Goal: Find specific page/section: Find specific page/section

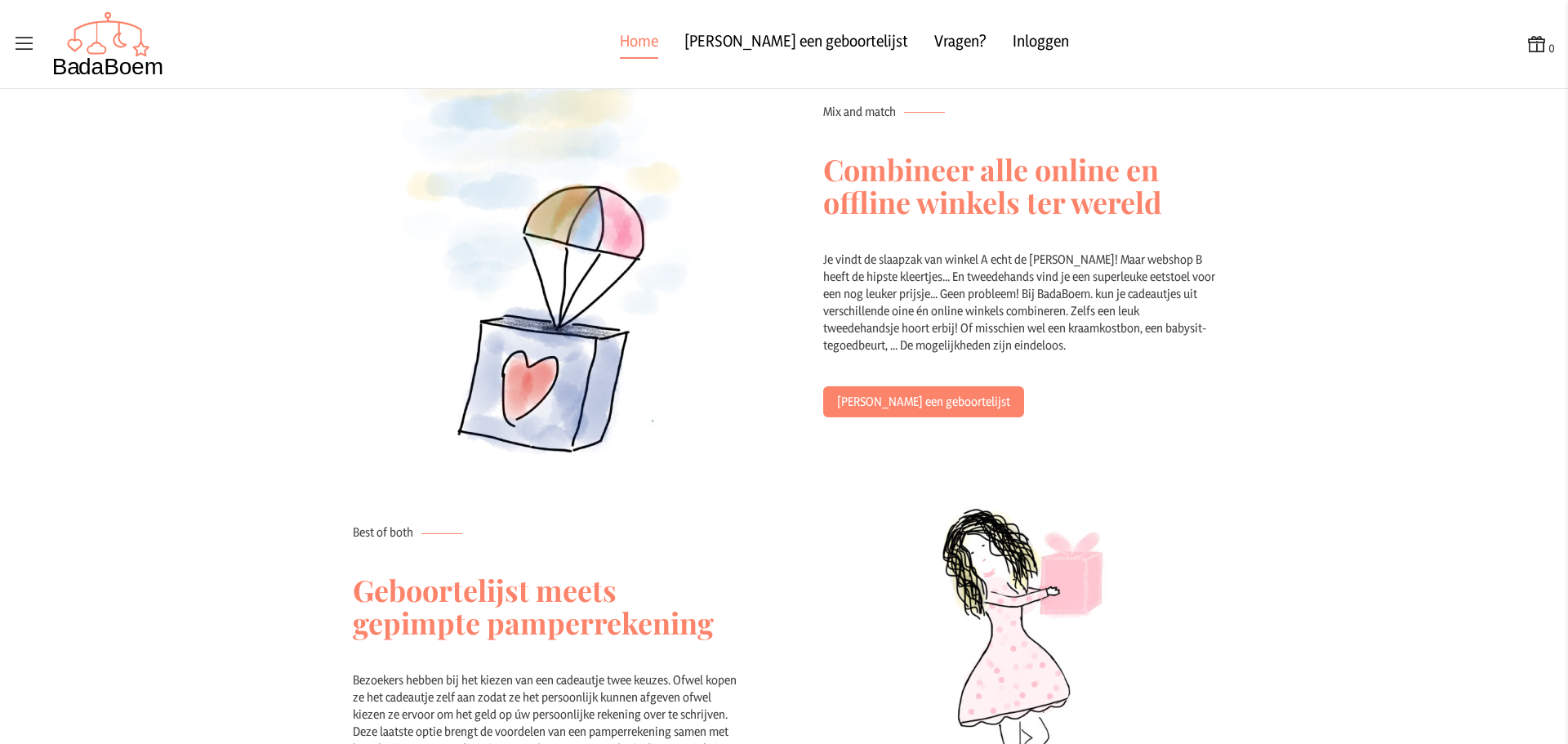
scroll to position [454, 0]
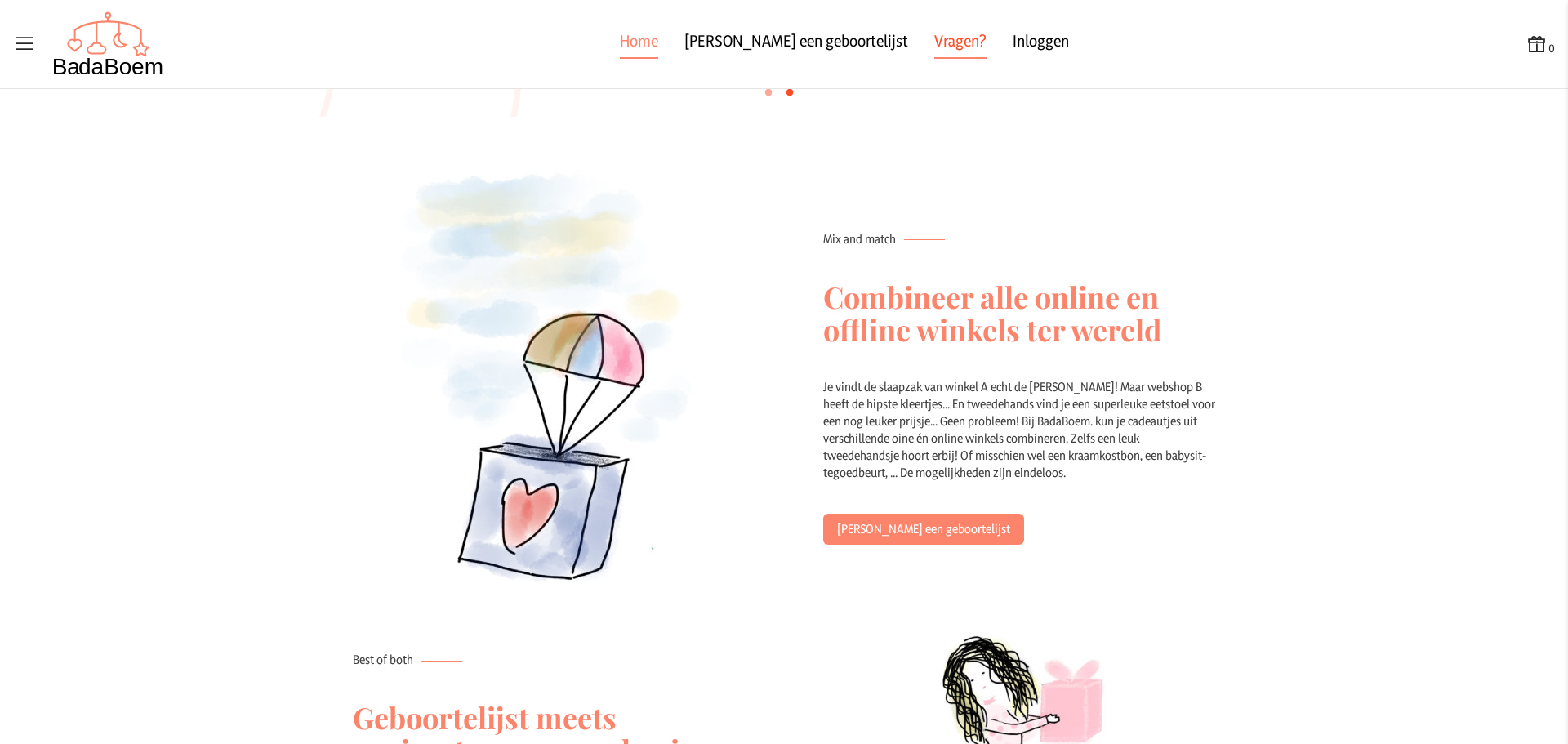
click at [934, 53] on link "Vragen?" at bounding box center [960, 44] width 53 height 30
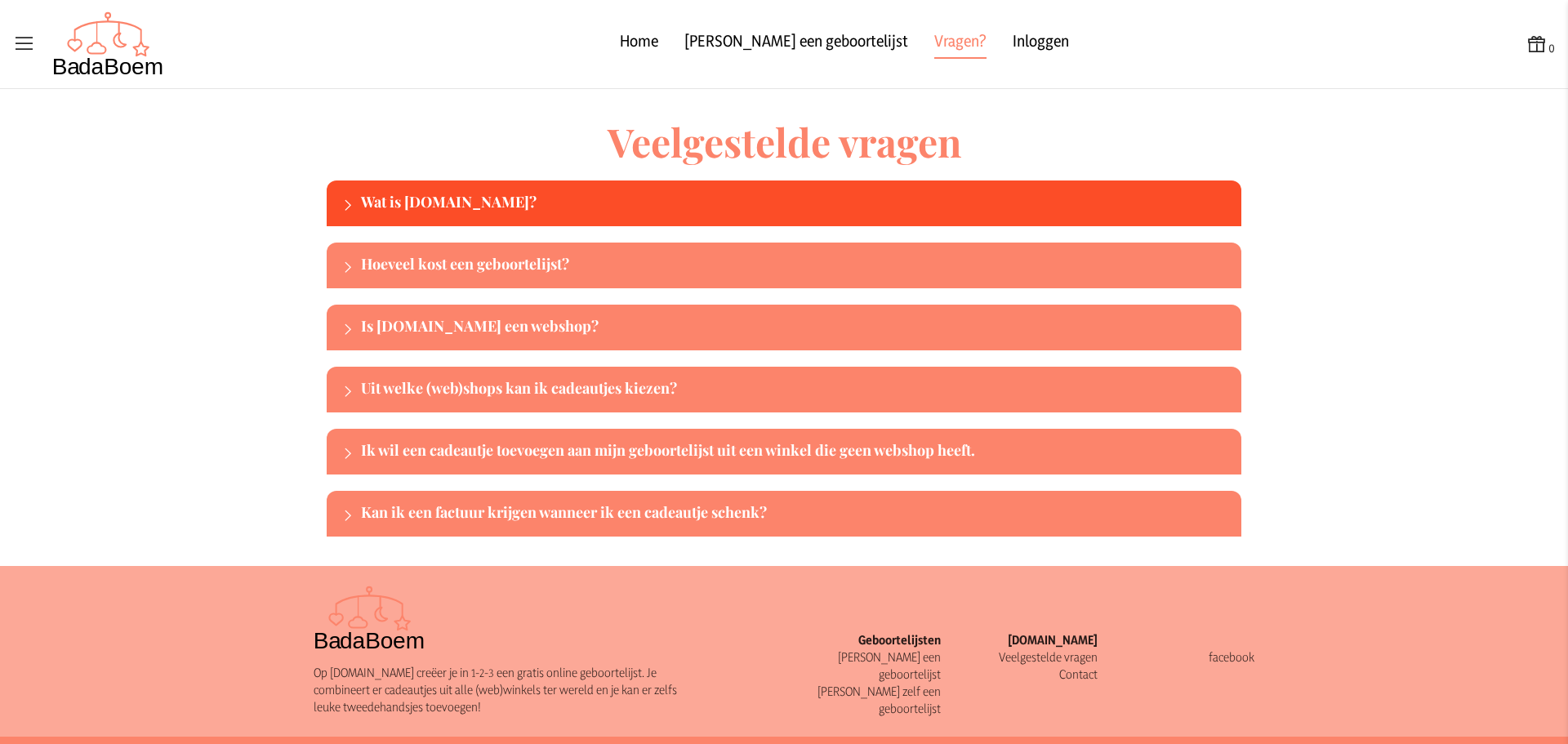
click at [751, 210] on div "Wat is BadaBoem.be?" at bounding box center [797, 203] width 874 height 26
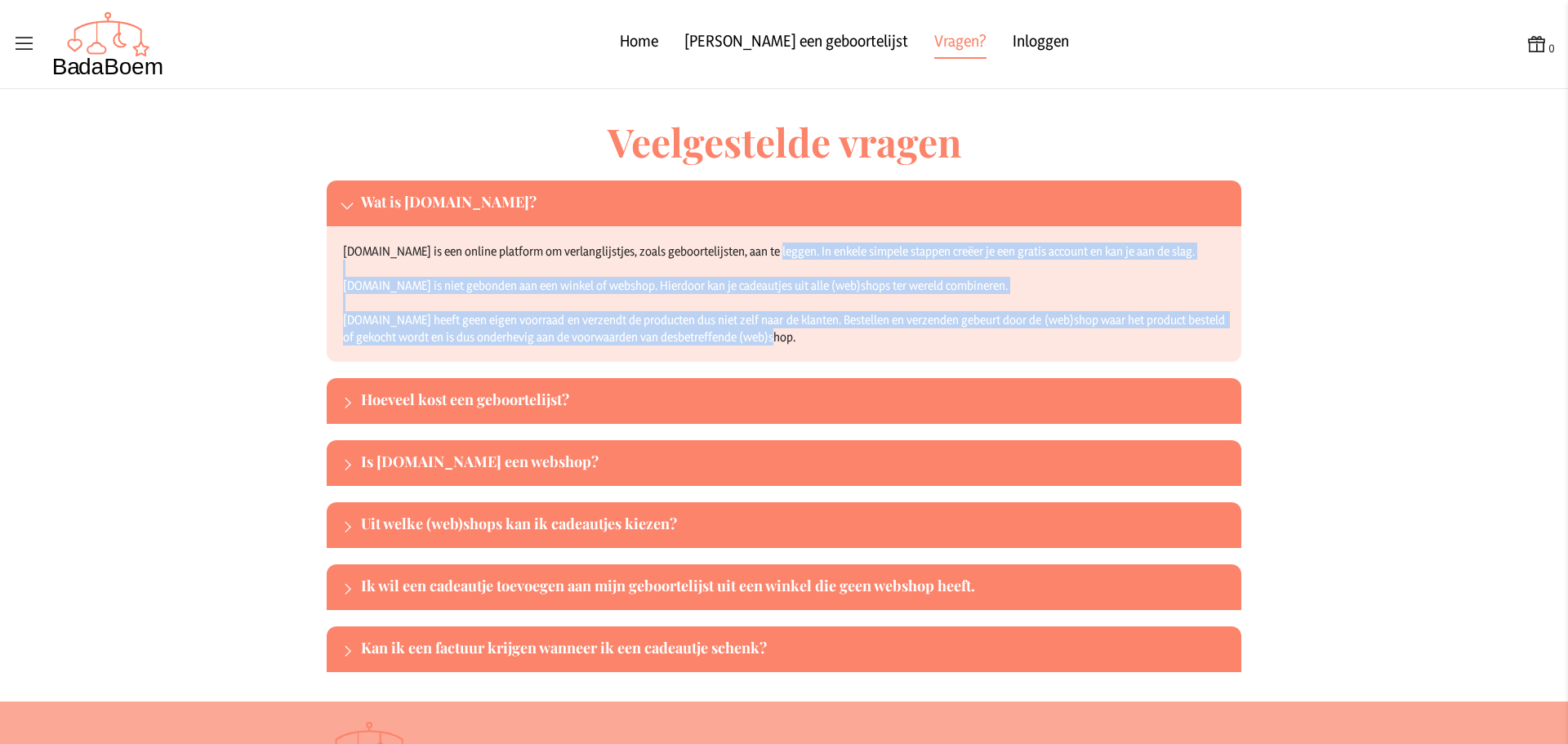
drag, startPoint x: 765, startPoint y: 240, endPoint x: 982, endPoint y: 331, distance: 235.3
click at [982, 331] on div "BadaBoem.be is een online platform om verlanglijstjes, zoals geboortelijsten, a…" at bounding box center [784, 294] width 915 height 136
drag, startPoint x: 982, startPoint y: 331, endPoint x: 331, endPoint y: 244, distance: 656.8
click at [331, 244] on div "BadaBoem.be is een online platform om verlanglijstjes, zoals geboortelijsten, a…" at bounding box center [784, 294] width 915 height 136
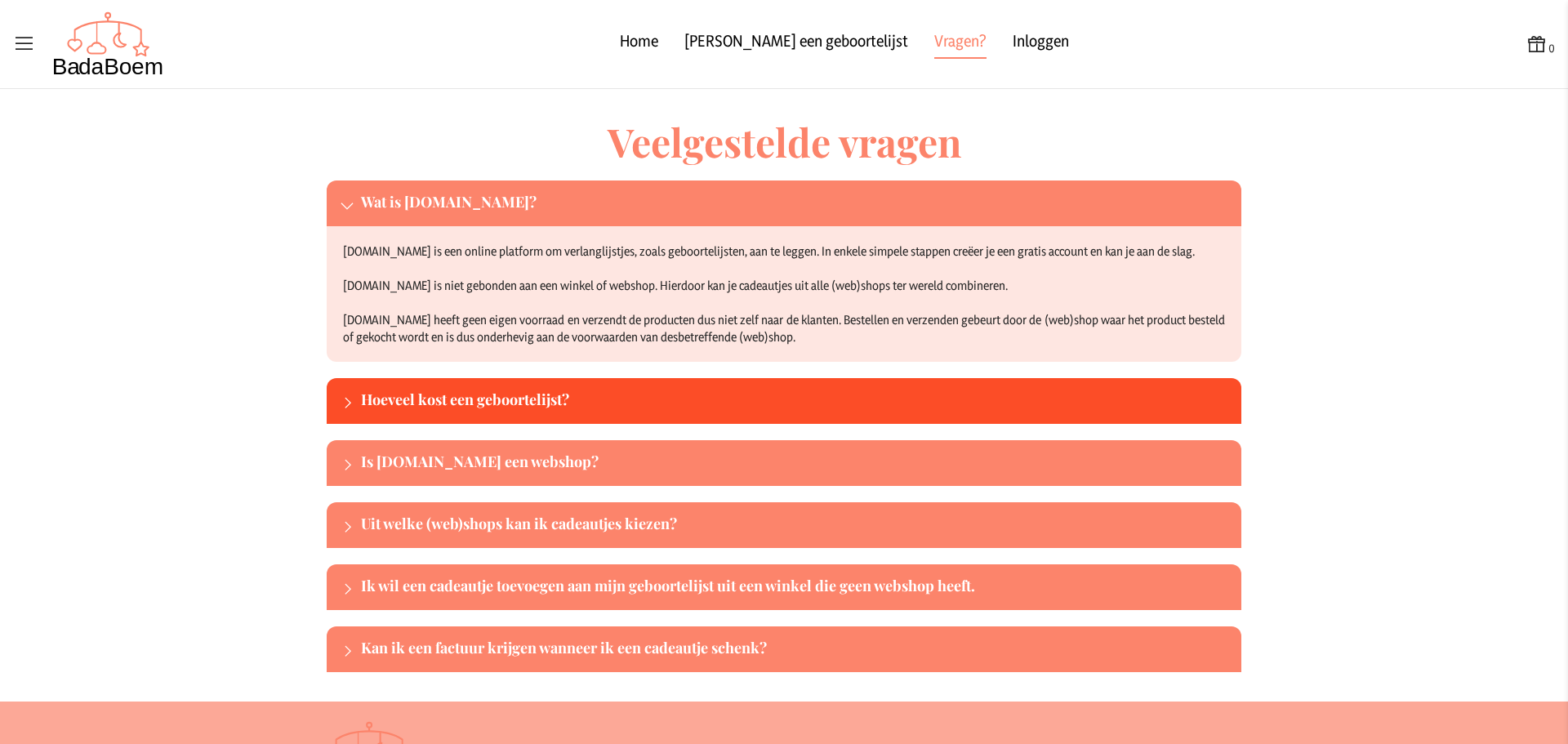
click at [520, 393] on div "Hoeveel kost een geboortelijst?" at bounding box center [797, 400] width 874 height 26
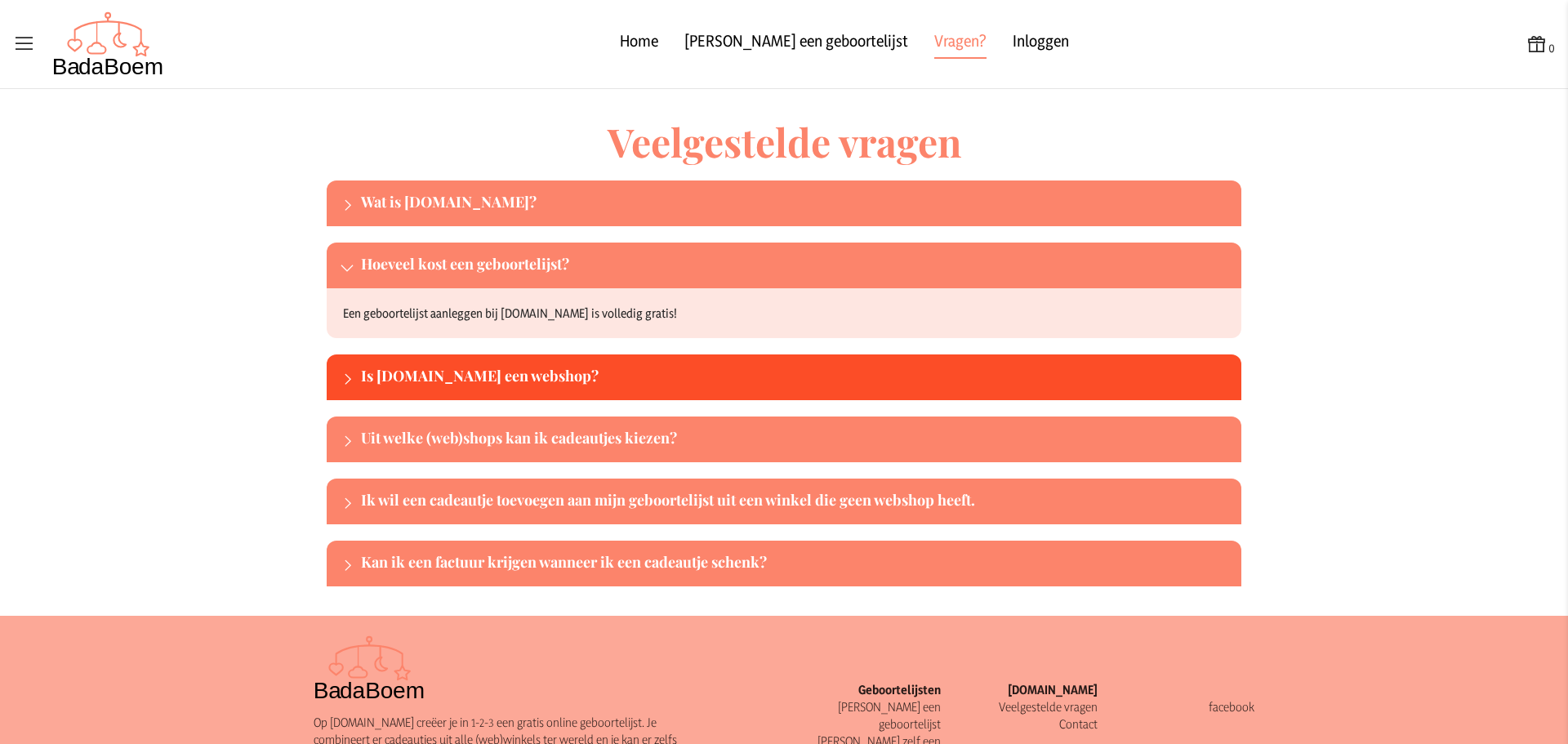
click at [620, 370] on div "Is BadaBoem.be een webshop?" at bounding box center [797, 377] width 874 height 26
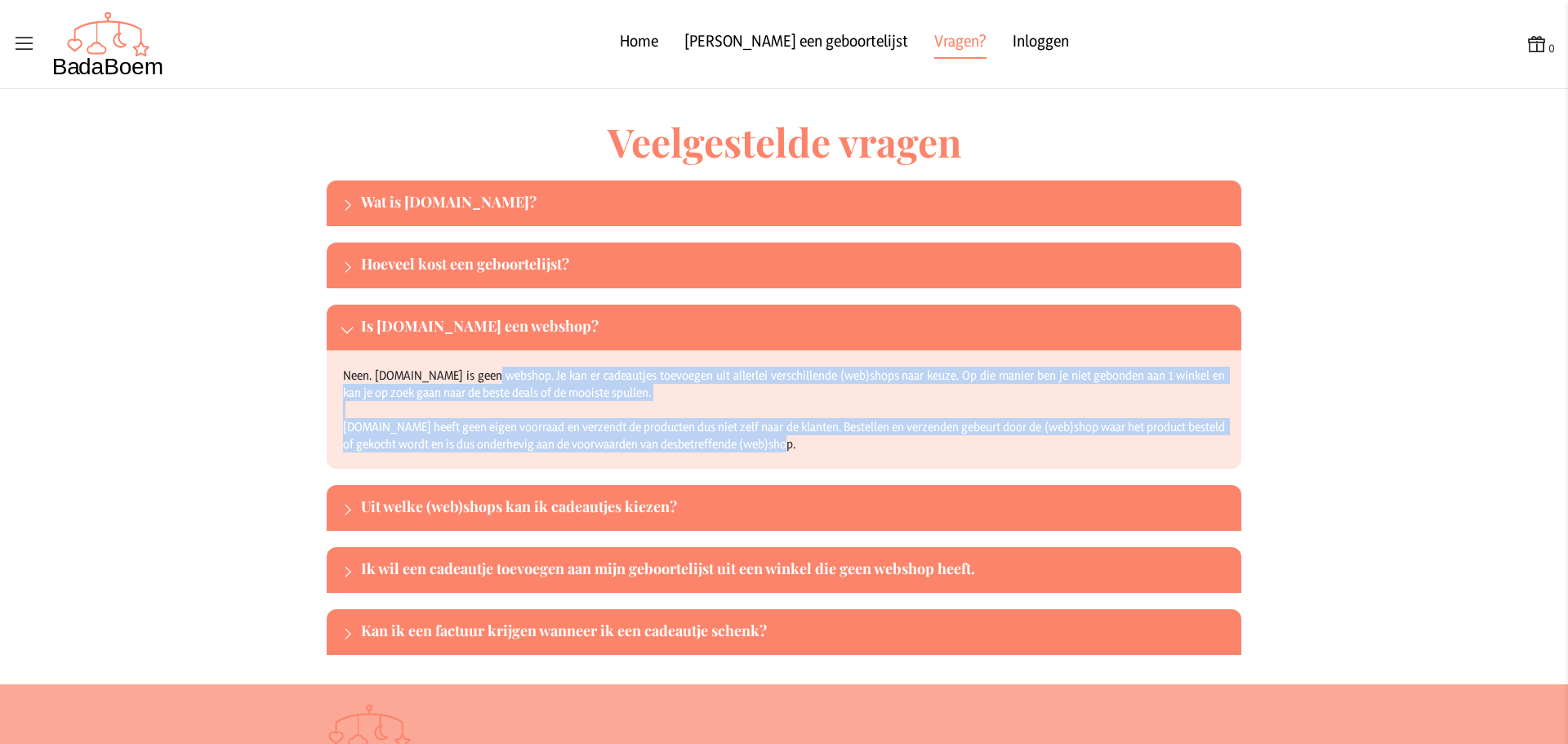
drag, startPoint x: 485, startPoint y: 365, endPoint x: 867, endPoint y: 449, distance: 391.1
click at [867, 449] on div "Neen. BadaBoem.be is geen webshop. Je kan er cadeautjes toevoegen uit allerlei …" at bounding box center [784, 410] width 915 height 119
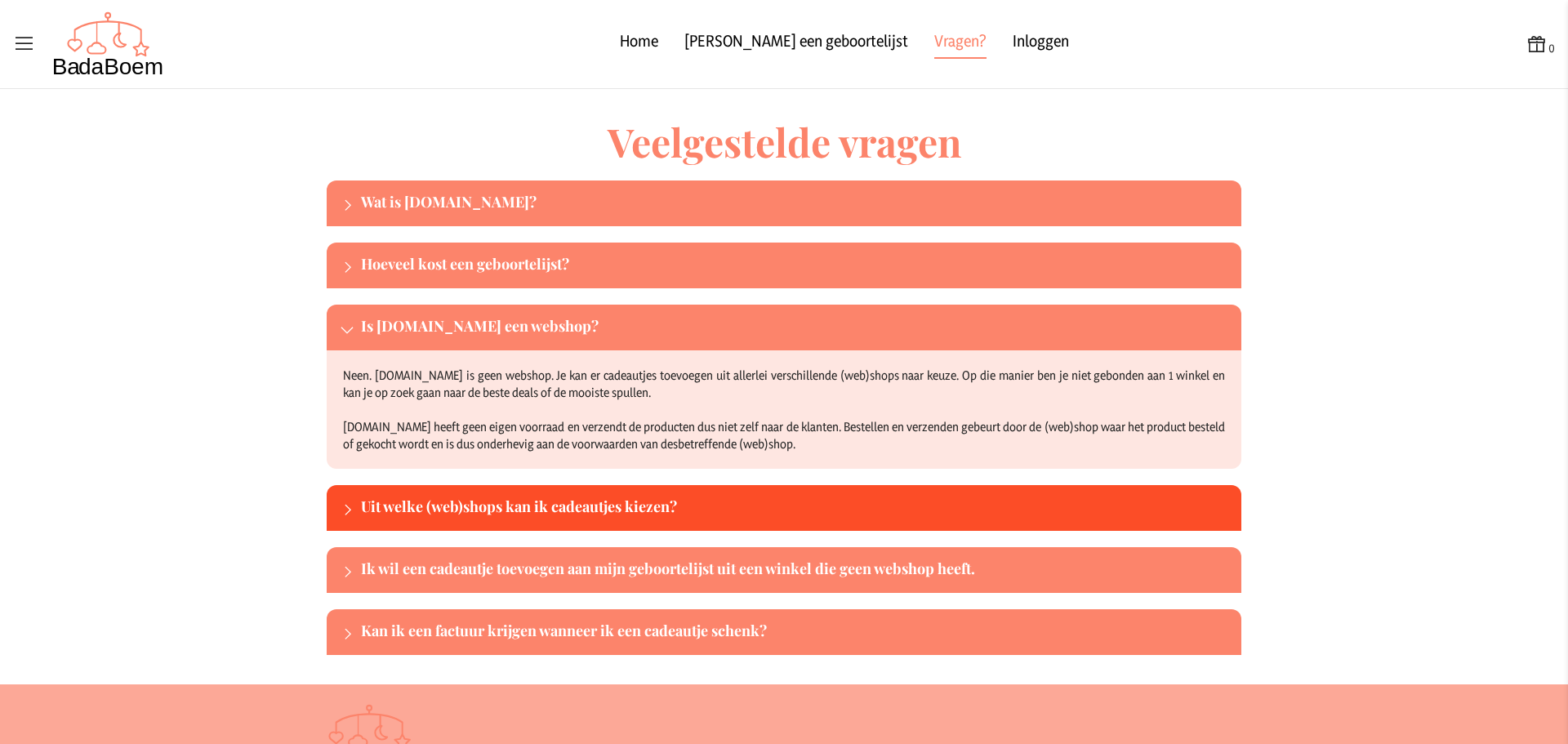
click at [760, 499] on div "Uit welke (web)shops kan ik cadeautjes kiezen?" at bounding box center [797, 507] width 874 height 26
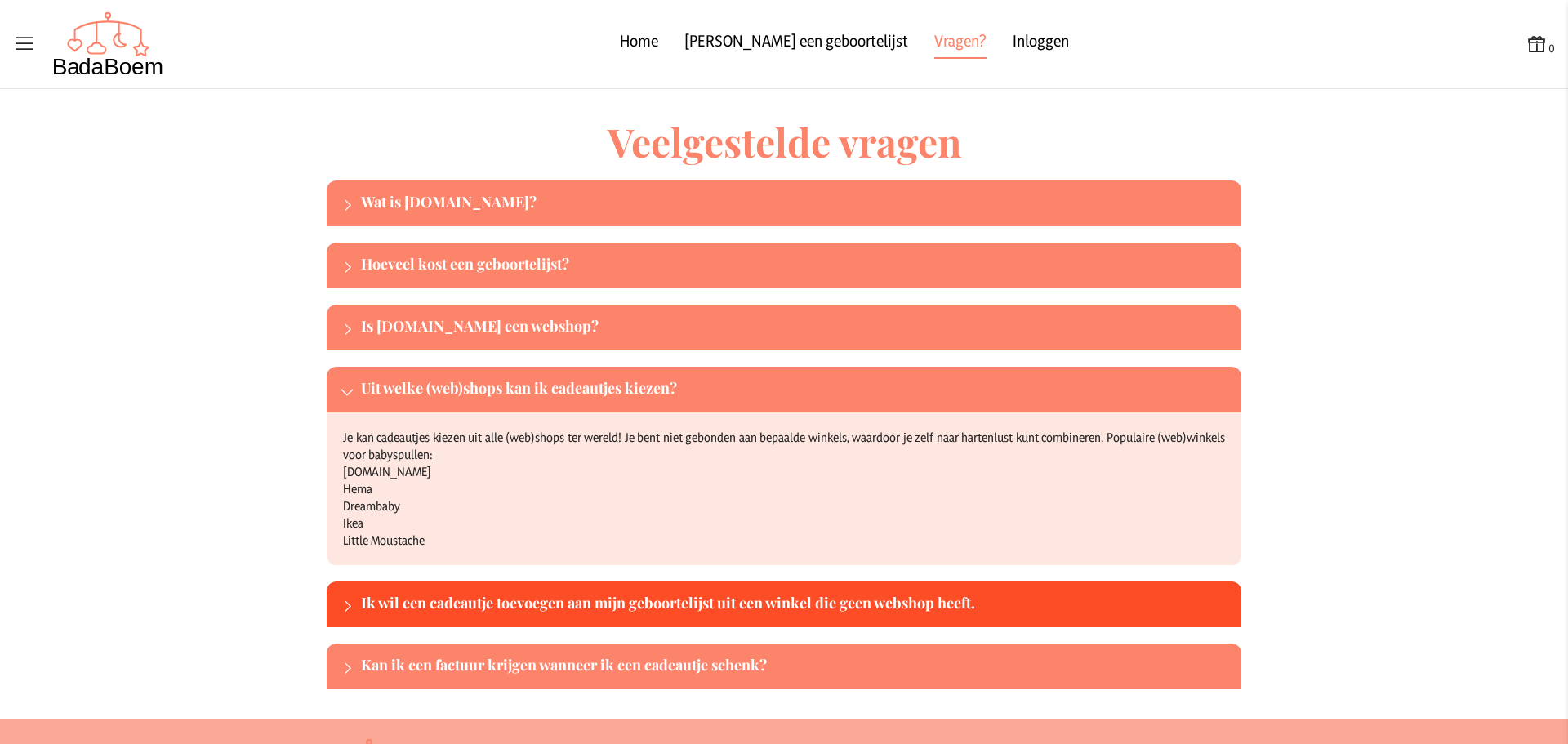
click at [710, 594] on div "Ik wil een cadeautje toevoegen aan mijn geboortelijst uit een winkel die geen w…" at bounding box center [797, 604] width 874 height 26
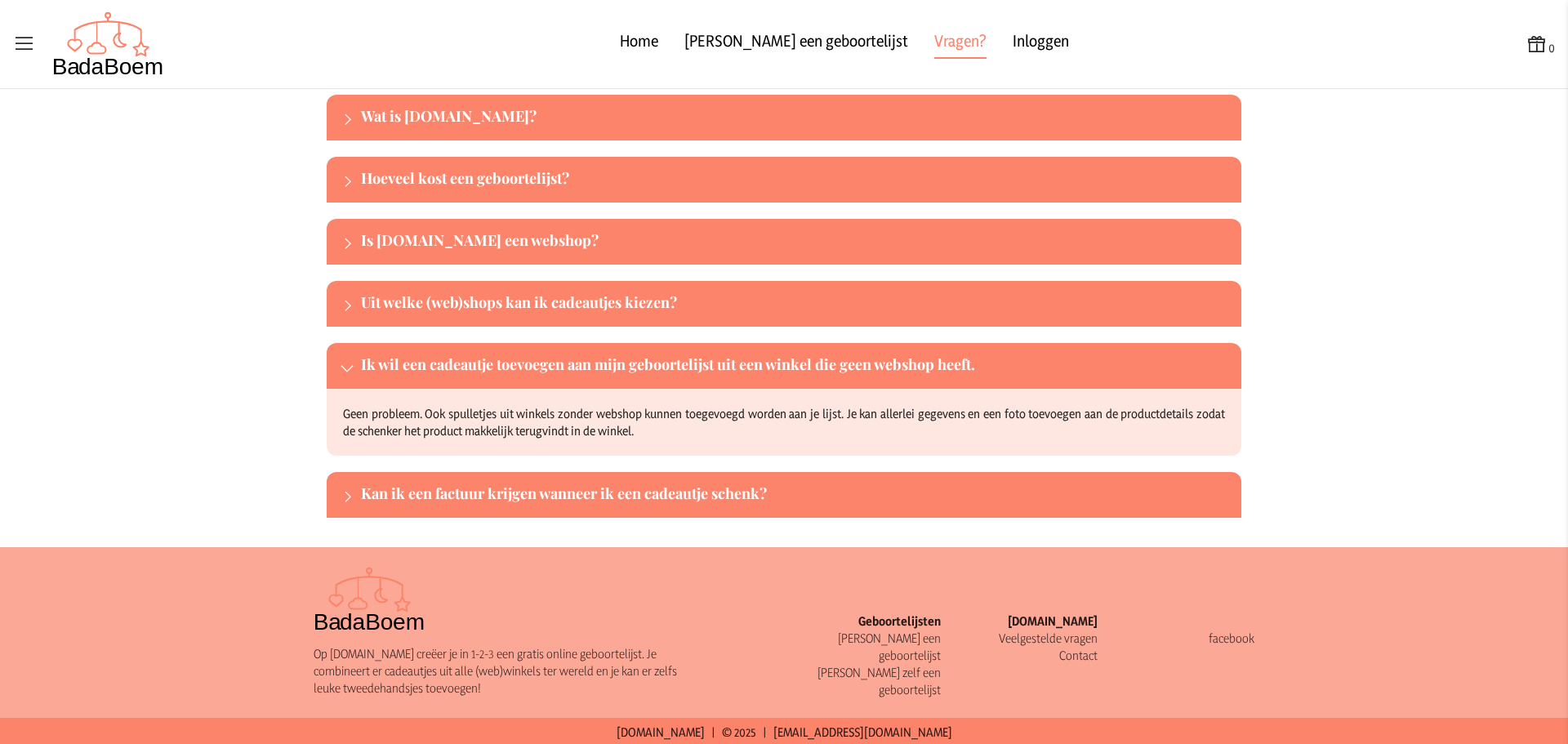
scroll to position [87, 0]
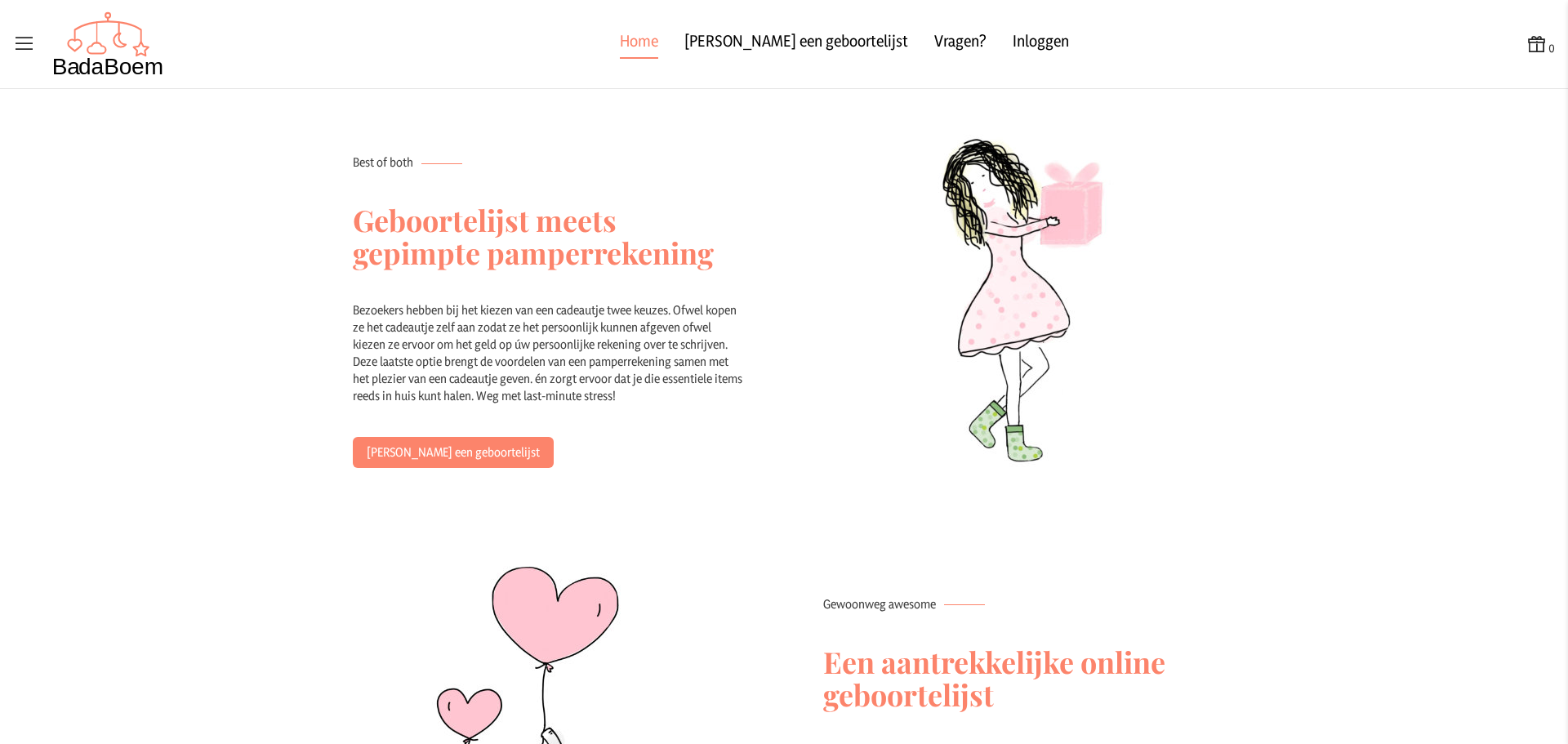
scroll to position [951, 0]
drag, startPoint x: 437, startPoint y: 316, endPoint x: 705, endPoint y: 392, distance: 278.6
click at [705, 392] on div "Bezoekers hebben bij het kiezen van een cadeautje twee keuzes. Ofwel kopen ze h…" at bounding box center [549, 371] width 392 height 136
click at [704, 390] on div "Bezoekers hebben bij het kiezen van een cadeautje twee keuzes. Ofwel kopen ze h…" at bounding box center [549, 371] width 392 height 136
click at [618, 373] on div "Bezoekers hebben bij het kiezen van een cadeautje twee keuzes. Ofwel kopen ze h…" at bounding box center [549, 371] width 392 height 136
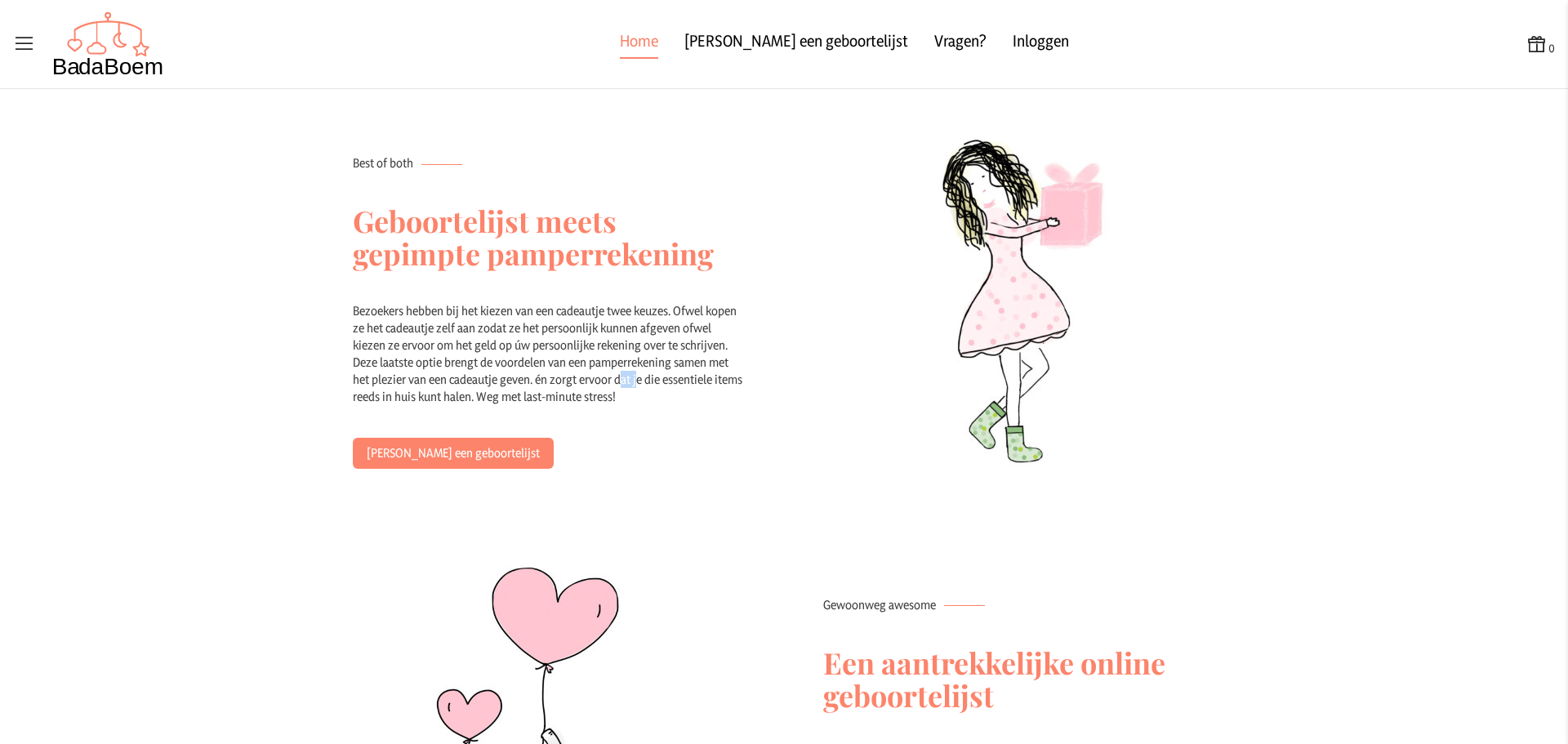
click at [618, 373] on div "Bezoekers hebben bij het kiezen van een cadeautje twee keuzes. Ofwel kopen ze h…" at bounding box center [549, 371] width 392 height 136
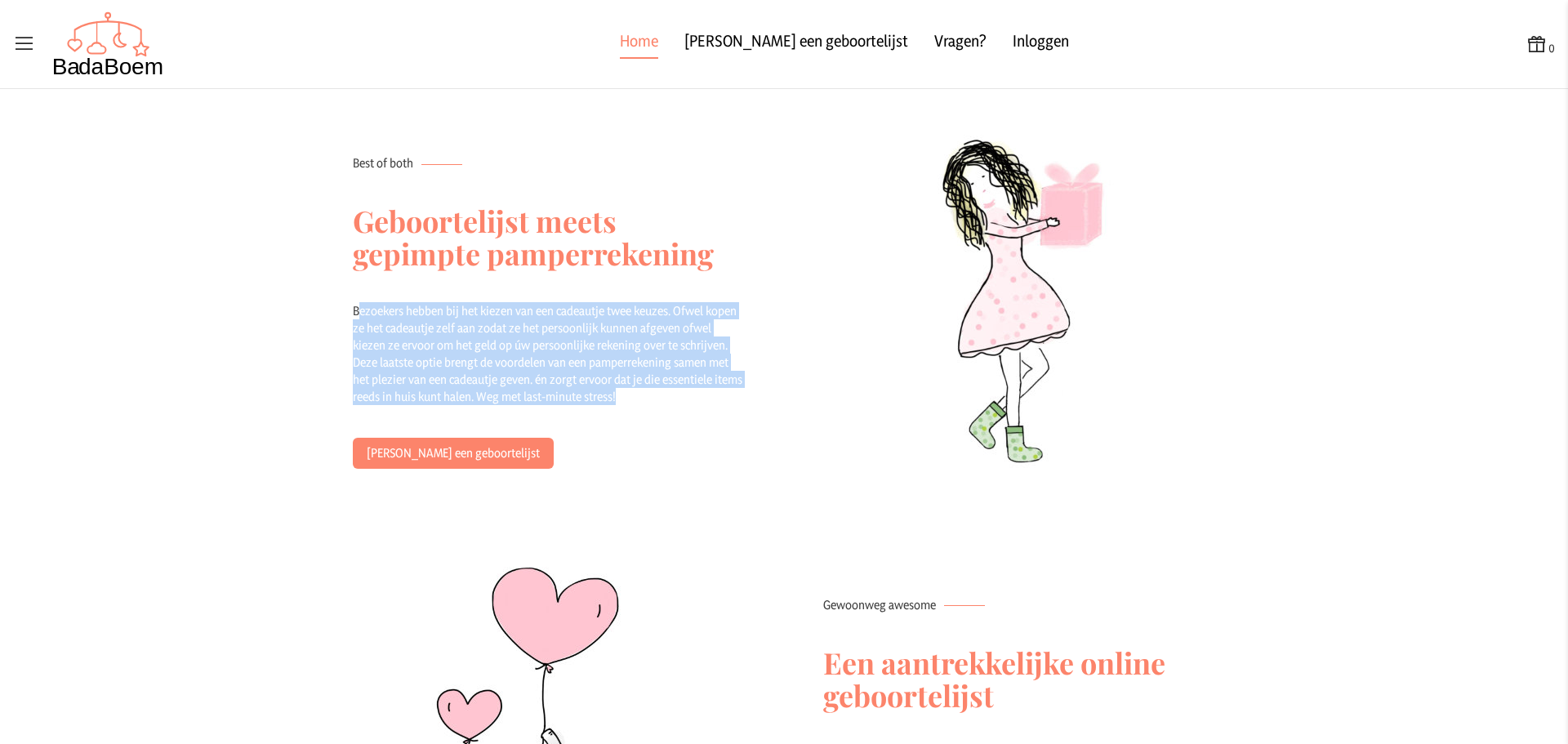
click at [618, 373] on div "Bezoekers hebben bij het kiezen van een cadeautje twee keuzes. Ofwel kopen ze h…" at bounding box center [549, 371] width 392 height 136
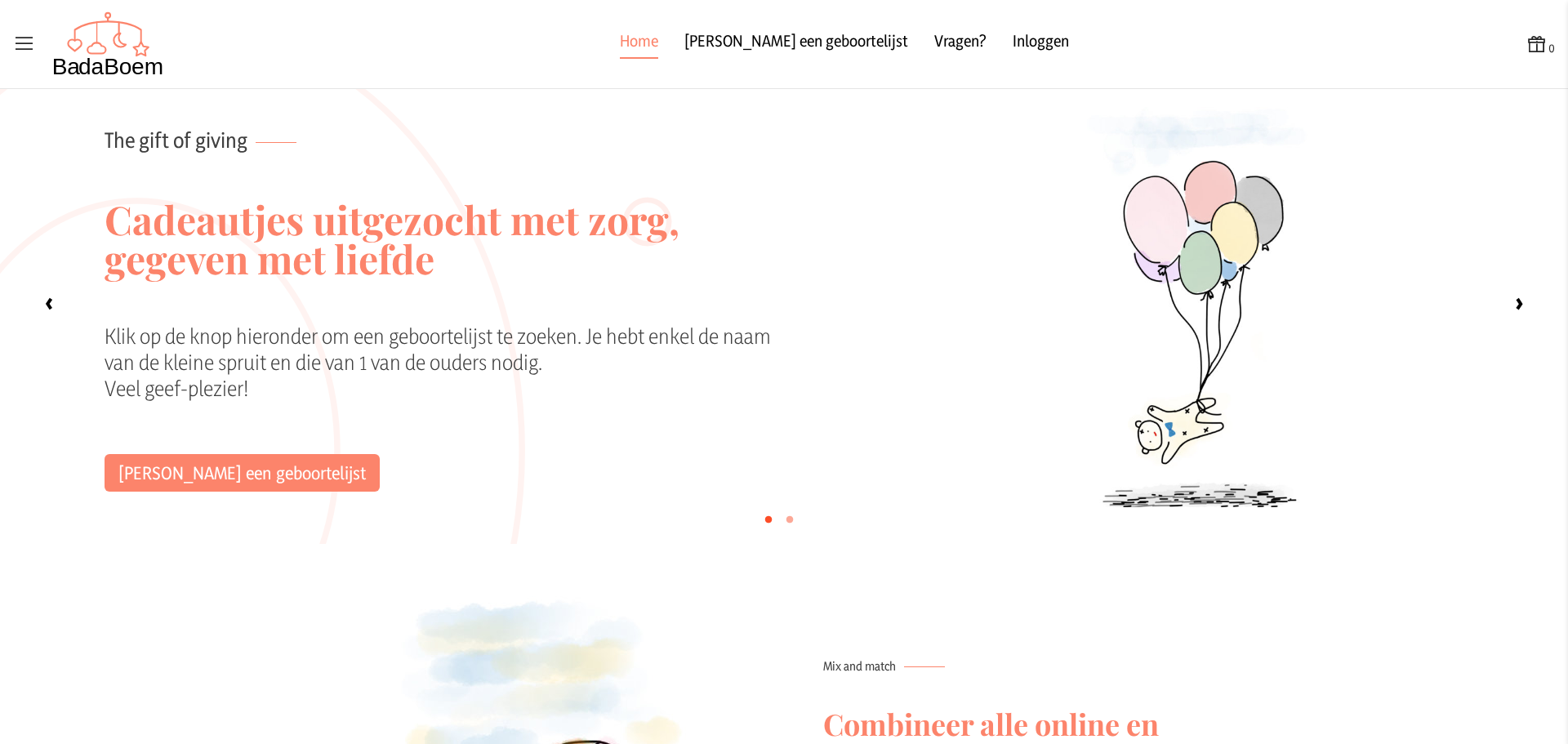
scroll to position [0, 0]
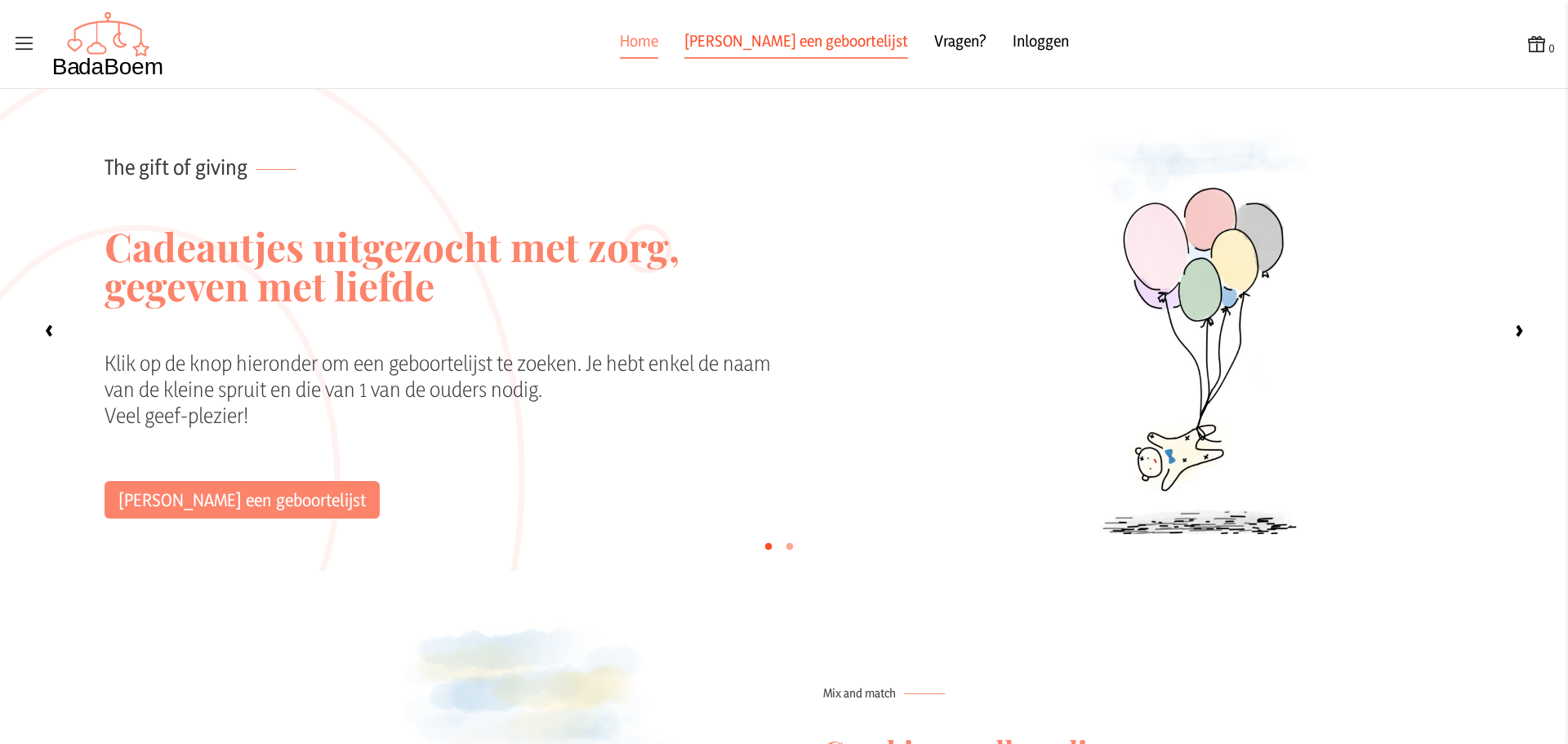
click at [759, 44] on link "[PERSON_NAME] een geboortelijst" at bounding box center [796, 44] width 224 height 30
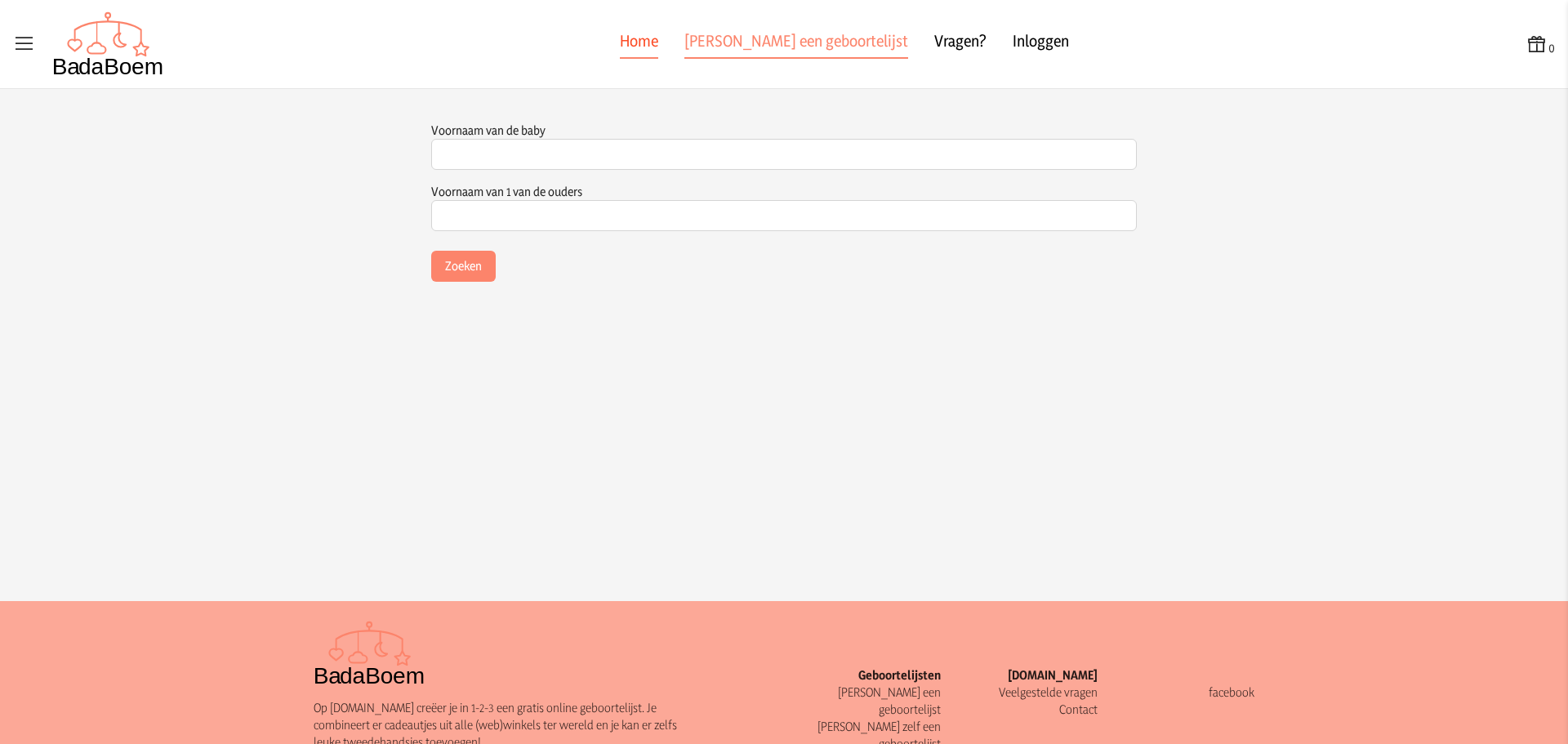
click at [659, 57] on link "Home" at bounding box center [639, 44] width 38 height 30
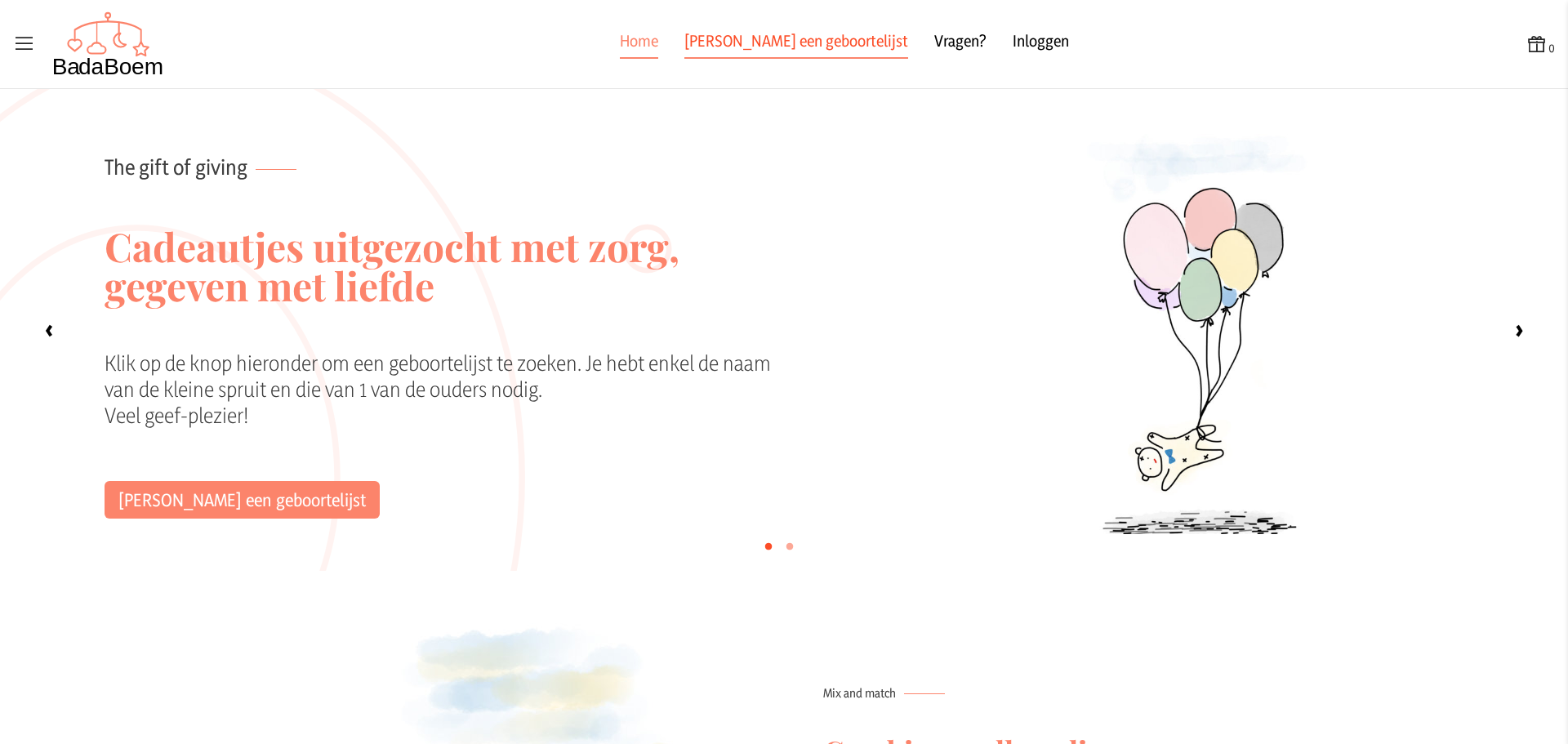
click at [748, 48] on link "[PERSON_NAME] een geboortelijst" at bounding box center [796, 44] width 224 height 30
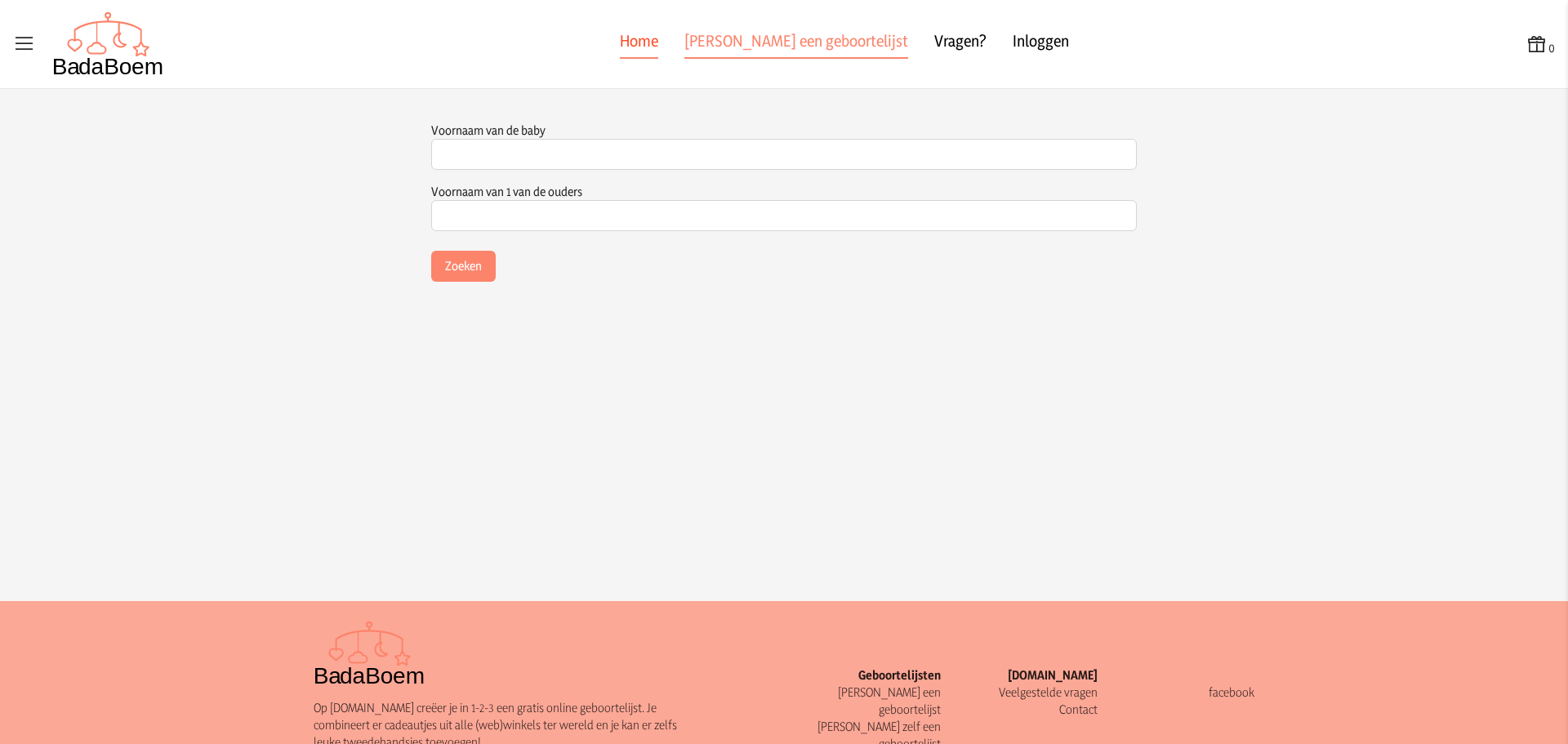
click at [651, 30] on link "Home" at bounding box center [639, 44] width 38 height 30
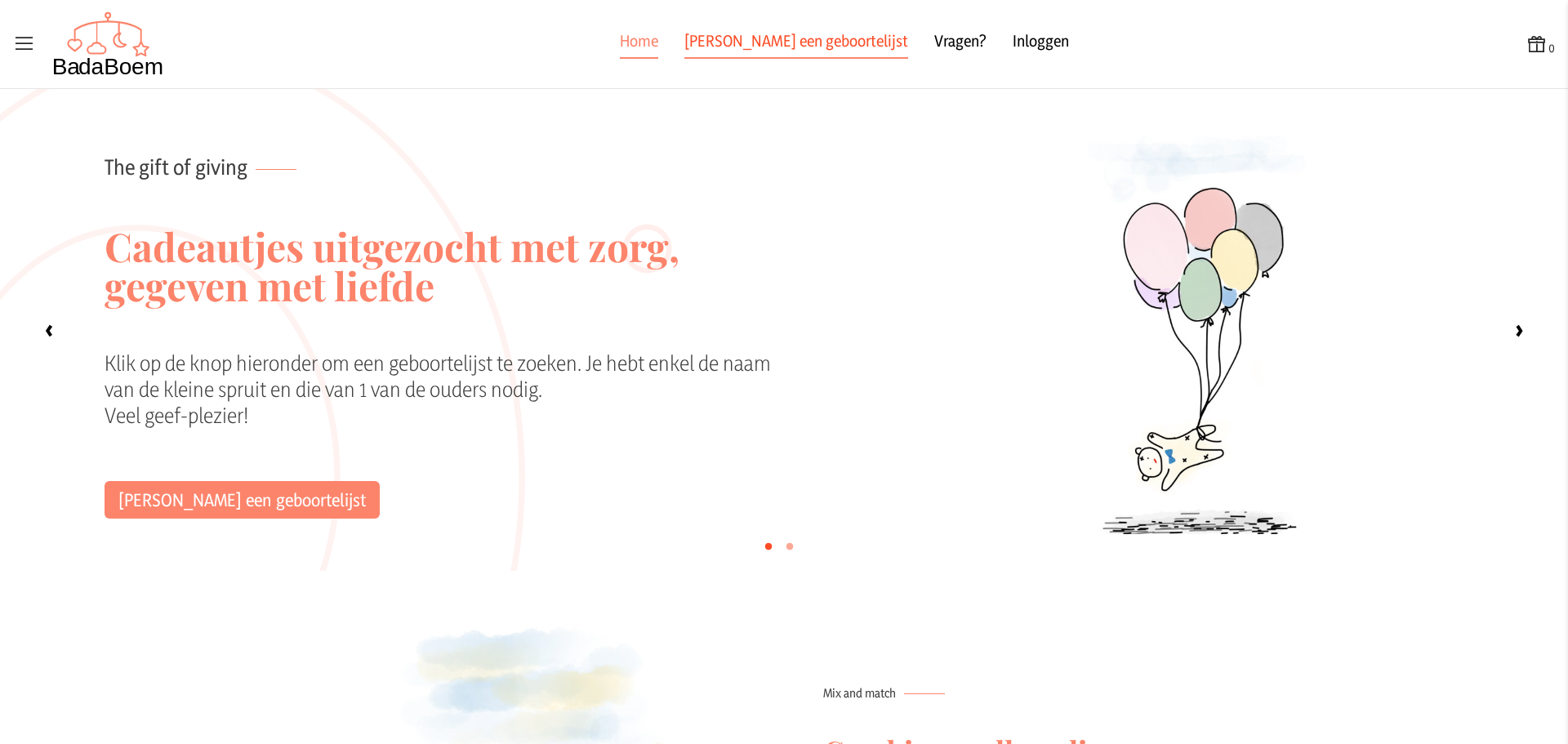
click at [788, 48] on link "[PERSON_NAME] een geboortelijst" at bounding box center [796, 44] width 224 height 30
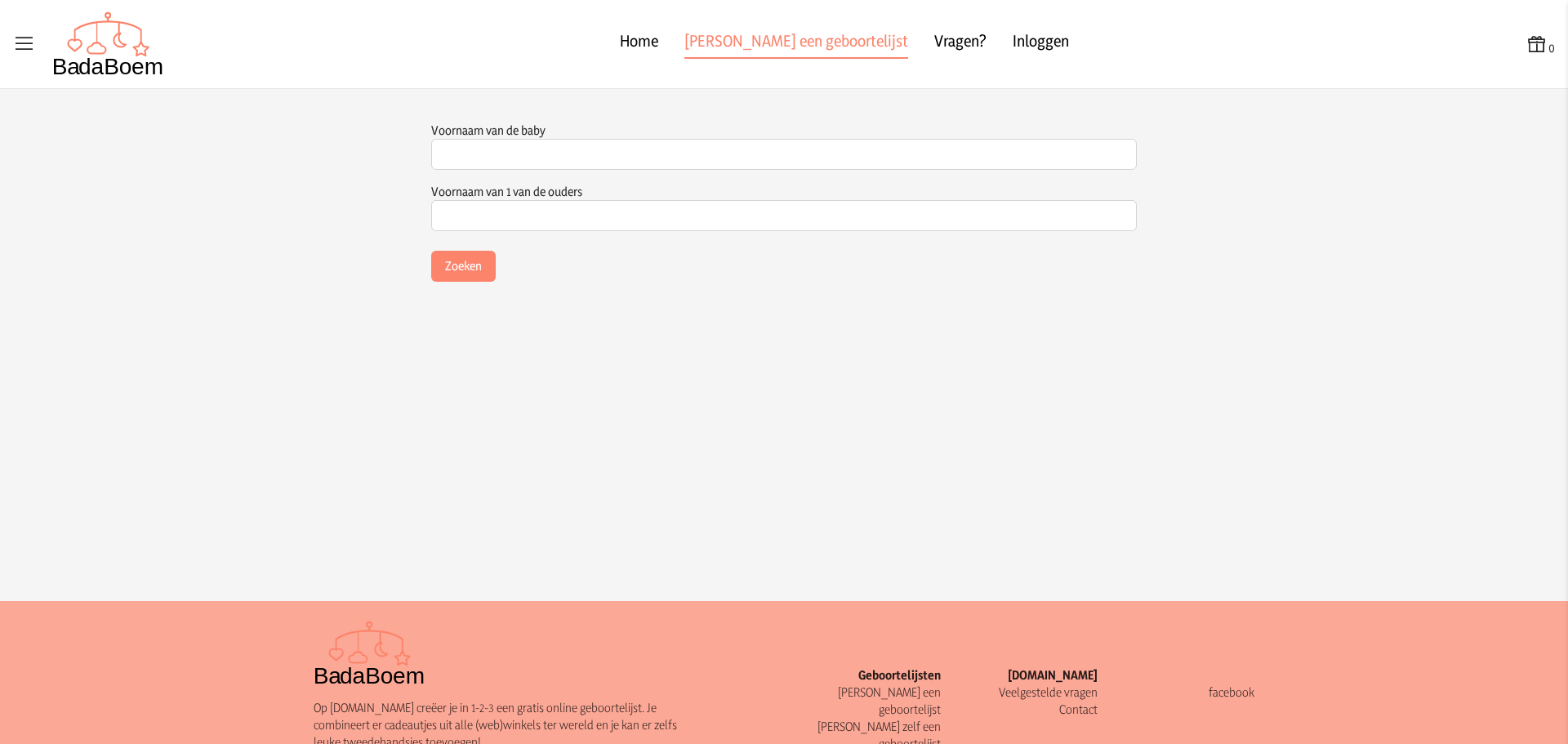
click at [693, 46] on div "Home [PERSON_NAME] een geboortelijst Vragen? Inloggen" at bounding box center [845, 44] width 1362 height 76
click at [659, 42] on link "Home" at bounding box center [639, 44] width 38 height 30
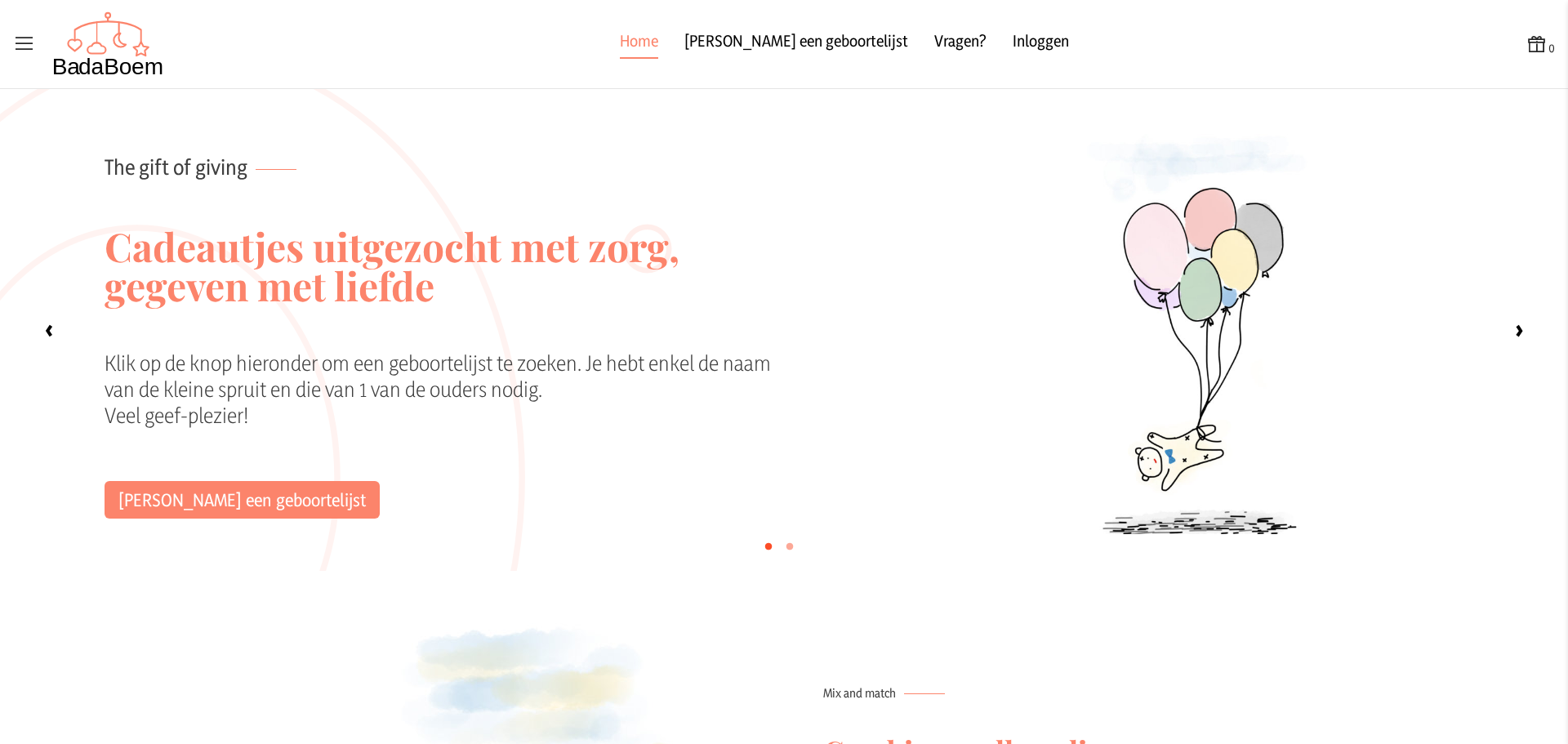
click at [14, 47] on icon at bounding box center [25, 44] width 23 height 23
click at [2, 2] on input "checkbox" at bounding box center [1, 1] width 2 height 2
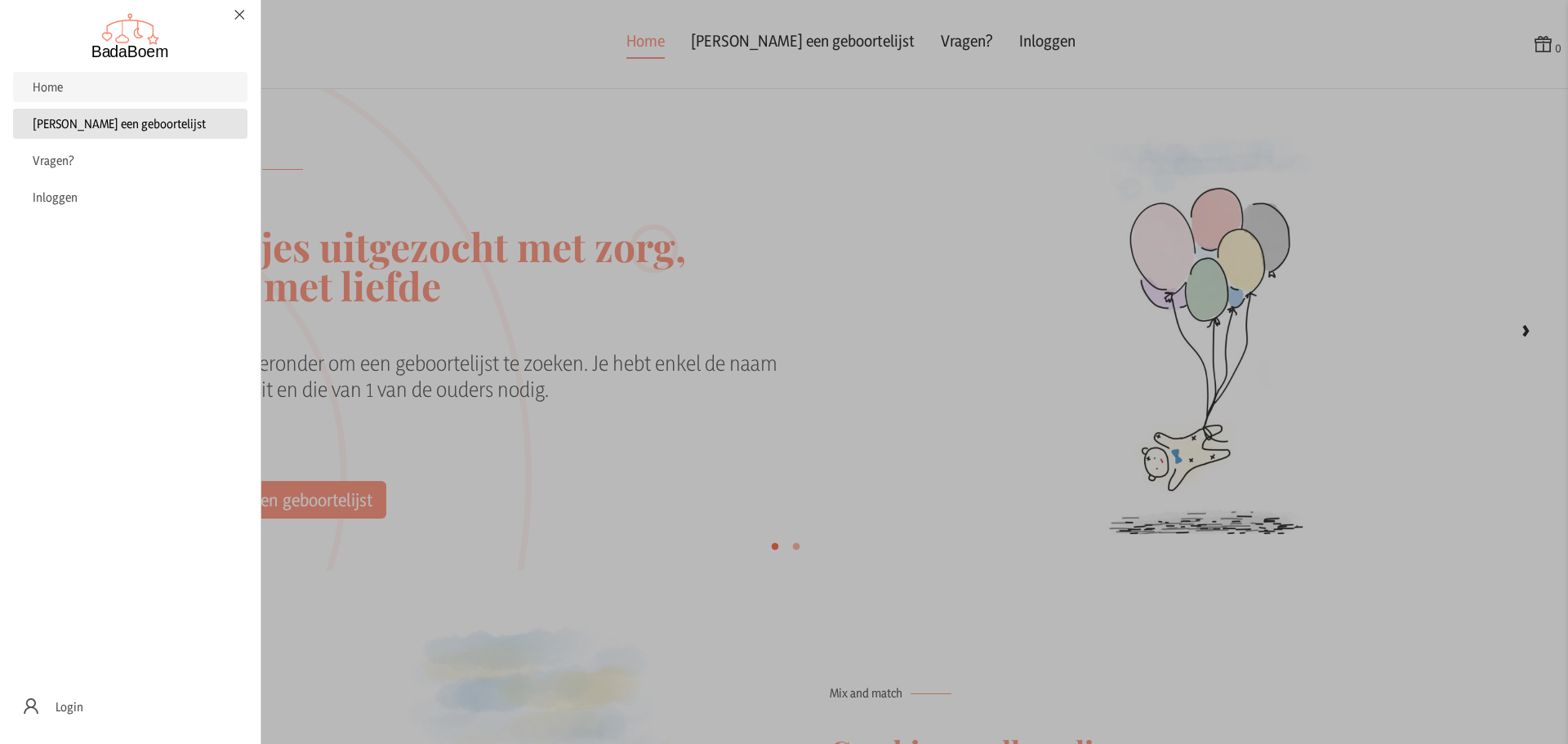
click at [110, 116] on span "[PERSON_NAME] een geboortelijst" at bounding box center [119, 124] width 173 height 15
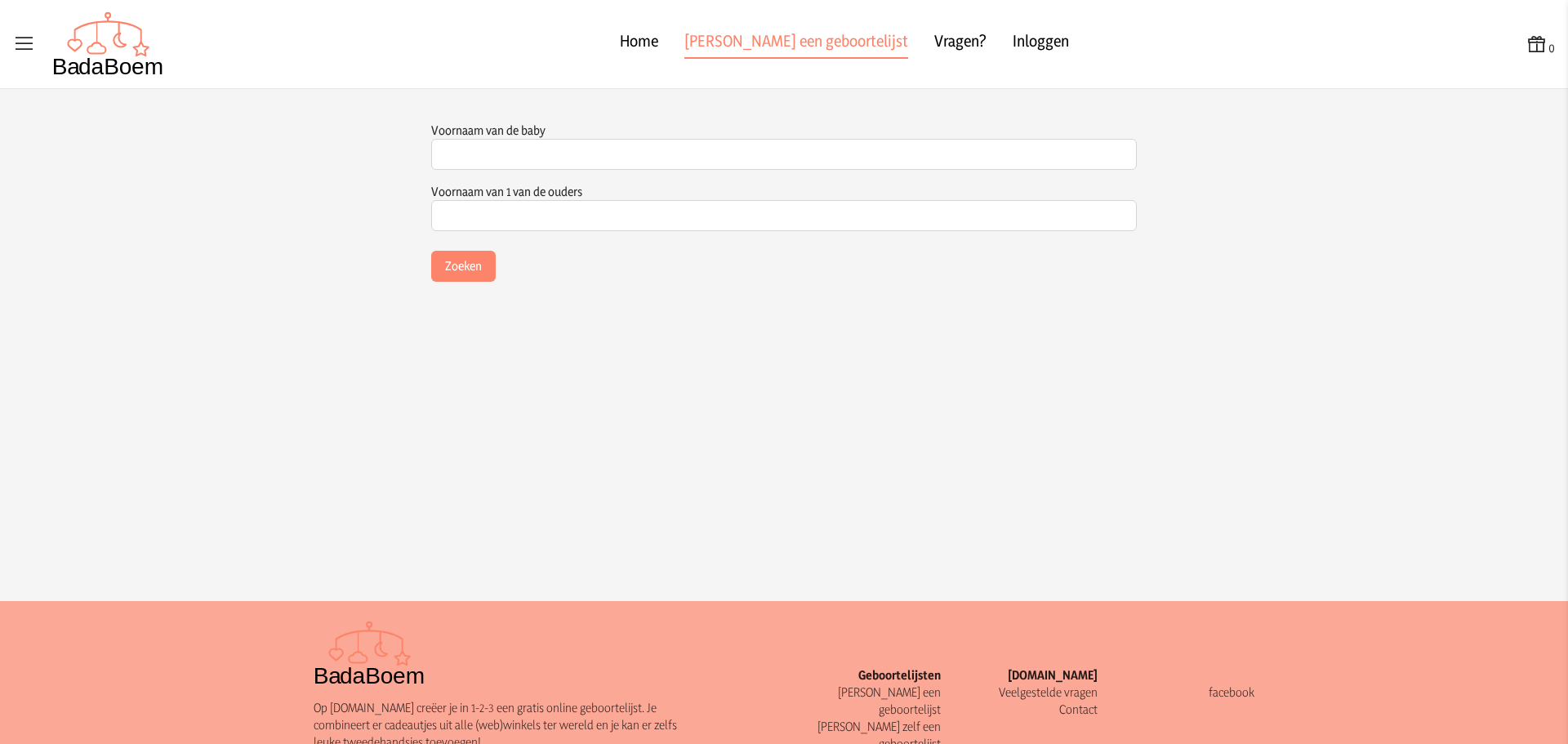
click at [26, 34] on icon at bounding box center [25, 44] width 23 height 23
click at [2, 2] on input "checkbox" at bounding box center [1, 1] width 2 height 2
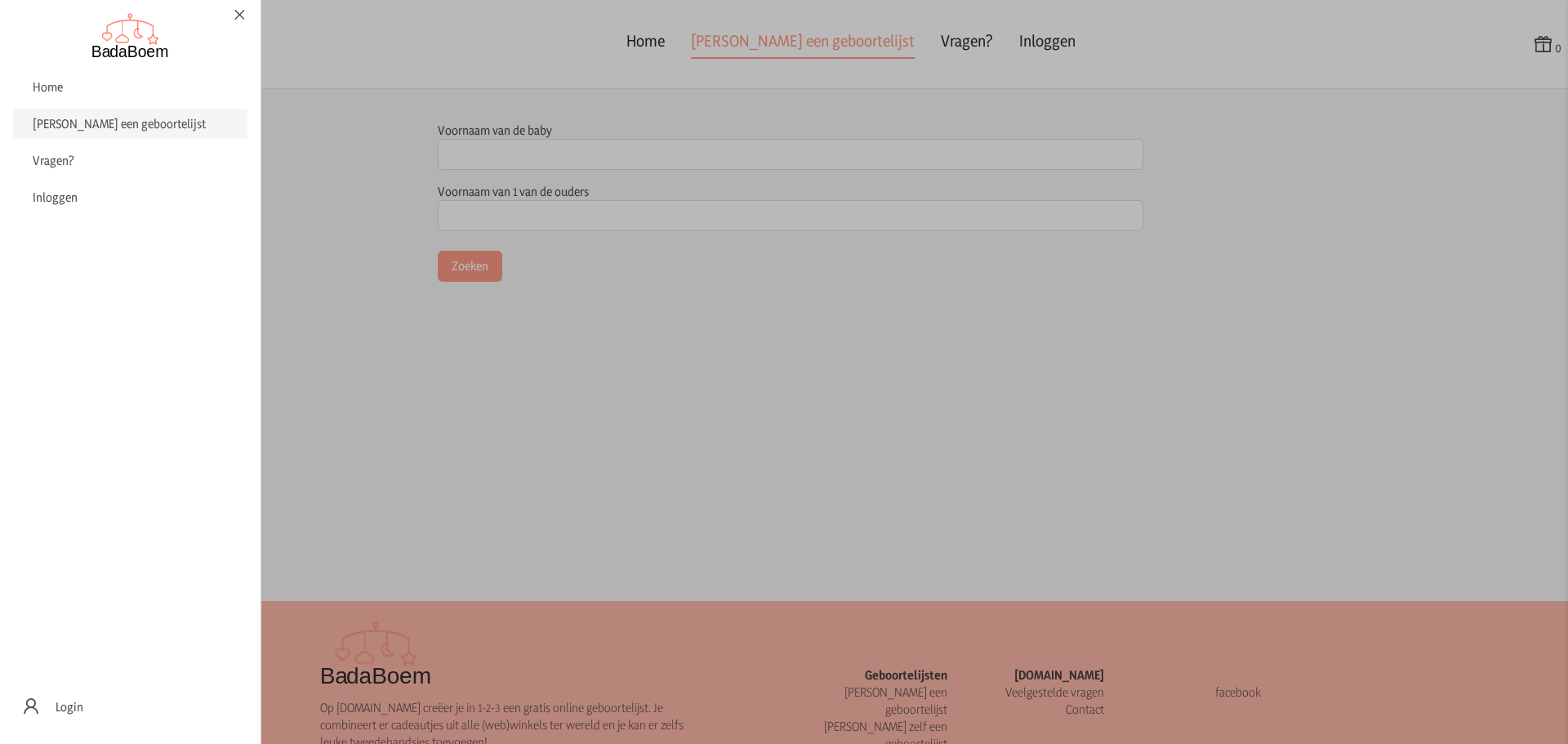
click at [235, 17] on icon at bounding box center [239, 14] width 15 height 11
click at [2, 2] on input "checkbox" at bounding box center [1, 1] width 2 height 2
checkbox input "false"
